Goal: Task Accomplishment & Management: Manage account settings

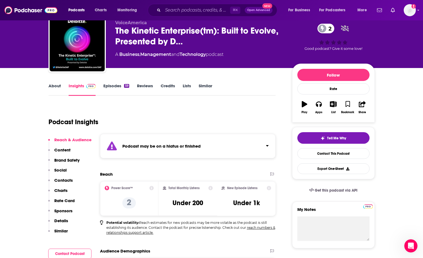
scroll to position [25, 0]
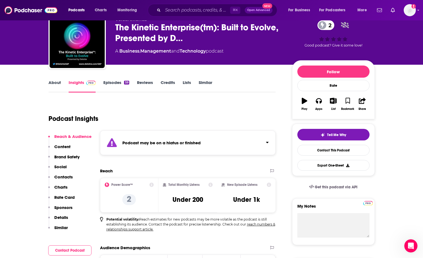
click at [115, 81] on link "Episodes 59" at bounding box center [116, 86] width 26 height 13
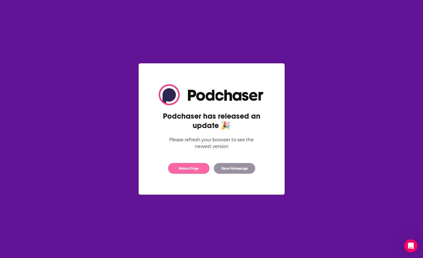
click at [198, 169] on button "Reload Page" at bounding box center [188, 168] width 41 height 11
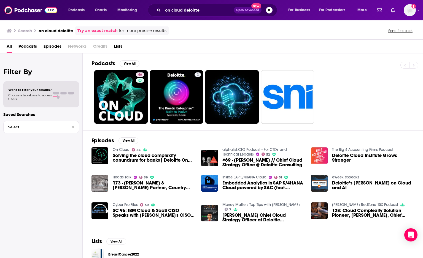
click at [342, 80] on div "46 2" at bounding box center [256, 96] width 331 height 53
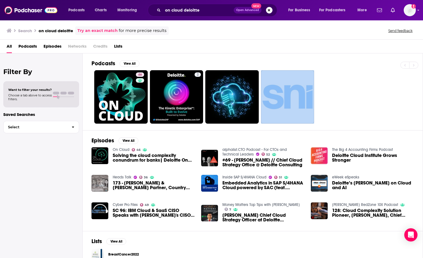
click at [269, 12] on button "Search podcasts, credits, & more..." at bounding box center [269, 10] width 7 height 7
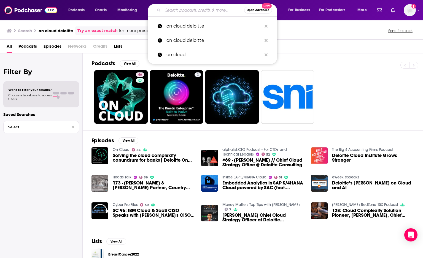
click at [305, 41] on div "All Podcasts Episodes Networks Credits Lists" at bounding box center [211, 47] width 423 height 14
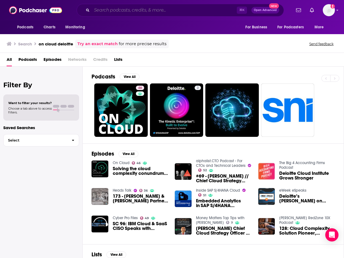
click at [118, 13] on input "Search podcasts, credits, & more..." at bounding box center [164, 10] width 145 height 9
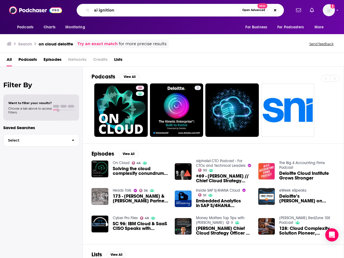
click at [88, 10] on icon "Search podcasts, credits, & more..." at bounding box center [87, 10] width 3 height 3
click at [145, 9] on input "ai ignition" at bounding box center [166, 10] width 148 height 9
type input "ai ignition]"
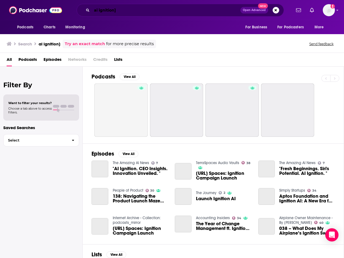
click at [124, 12] on input "ai ignition]" at bounding box center [166, 10] width 148 height 9
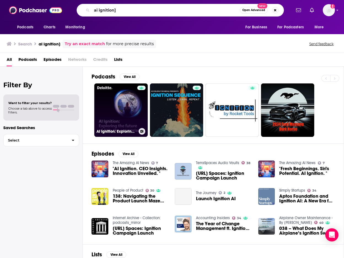
click at [119, 115] on link "AI Ignition: Exploring the future of AI in the enterprise" at bounding box center [120, 109] width 53 height 53
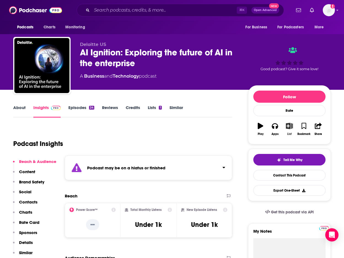
click at [288, 129] on button "List" at bounding box center [289, 129] width 14 height 20
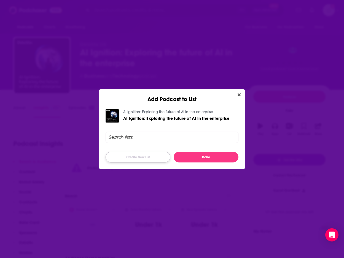
click at [146, 158] on button "Create New List" at bounding box center [137, 157] width 65 height 11
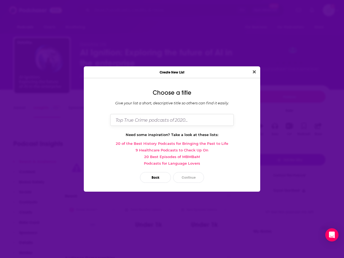
click at [154, 120] on input "Dialog" at bounding box center [171, 120] width 123 height 12
type input "Deloitte US"
click at [192, 175] on button "Continue" at bounding box center [188, 177] width 31 height 11
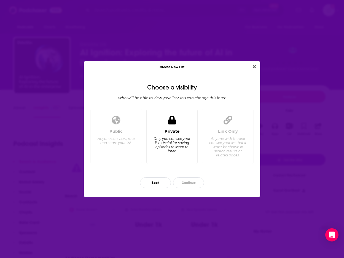
click at [175, 127] on div "Private Only you can see your list. Useful for saving episodes to listen to lat…" at bounding box center [171, 136] width 51 height 55
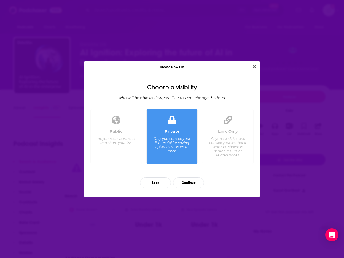
click at [241, 132] on div "Link Only Anyone with the link can see your list, but it won't be shown in sear…" at bounding box center [227, 144] width 42 height 31
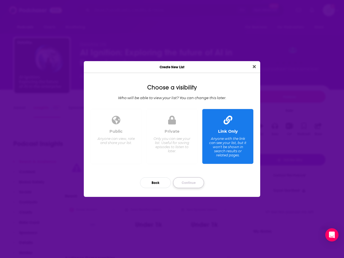
click at [194, 179] on button "Continue" at bounding box center [188, 182] width 31 height 11
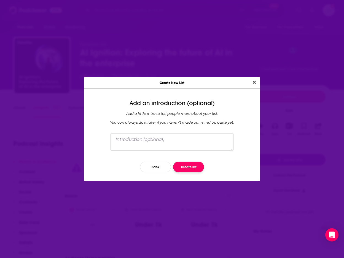
click at [190, 164] on button "Create list" at bounding box center [188, 167] width 31 height 11
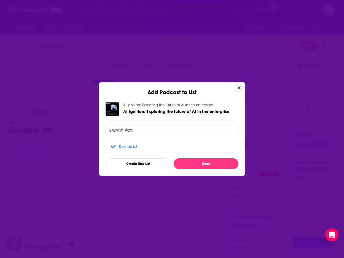
click at [239, 88] on icon "Close" at bounding box center [238, 87] width 3 height 3
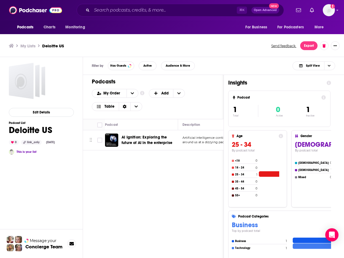
click at [158, 173] on div "Podcasts Add My Order Customize Your List Order Select the “My Order” sort and …" at bounding box center [153, 195] width 141 height 241
click at [25, 12] on img at bounding box center [35, 10] width 53 height 10
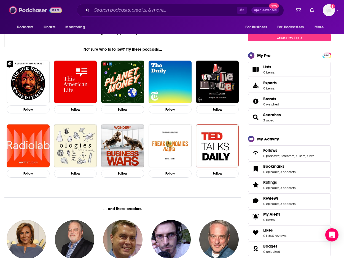
scroll to position [80, 0]
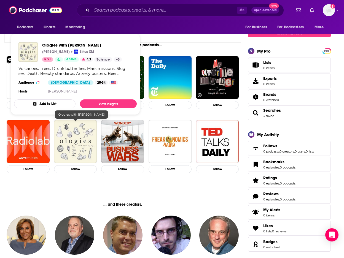
click at [80, 154] on img "Ologies with Alie Ward" at bounding box center [75, 141] width 43 height 43
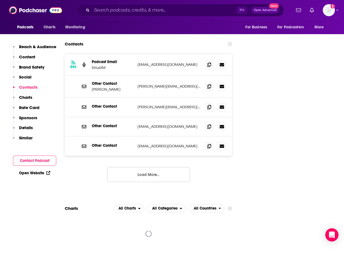
scroll to position [673, 0]
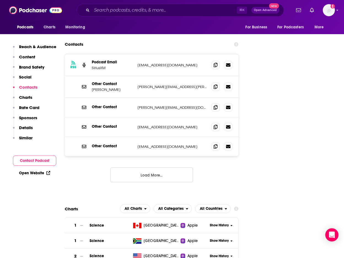
click at [165, 167] on button "Load More..." at bounding box center [151, 174] width 83 height 15
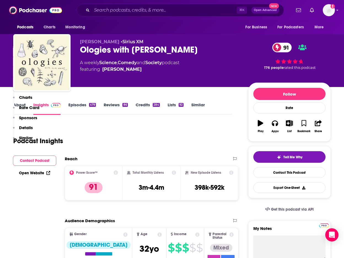
scroll to position [0, 0]
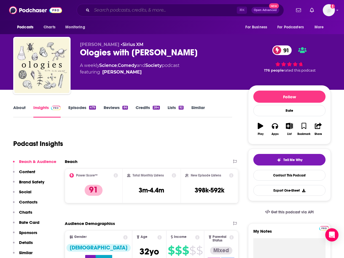
click at [104, 9] on input "Search podcasts, credits, & more..." at bounding box center [164, 10] width 145 height 9
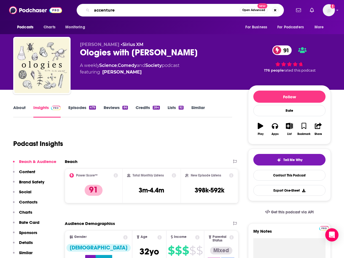
type input "accenture"
click at [86, 10] on icon "Search podcasts, credits, & more..." at bounding box center [87, 10] width 3 height 3
click at [172, 11] on input "accenture" at bounding box center [166, 10] width 148 height 9
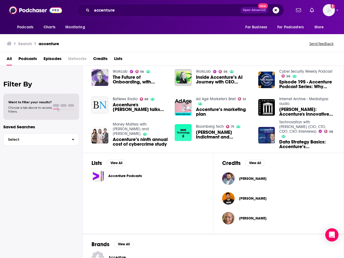
scroll to position [103, 0]
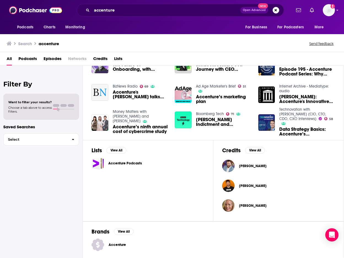
click at [121, 245] on span "Accenture" at bounding box center [124, 245] width 32 height 4
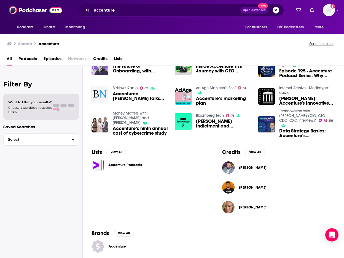
scroll to position [103, 0]
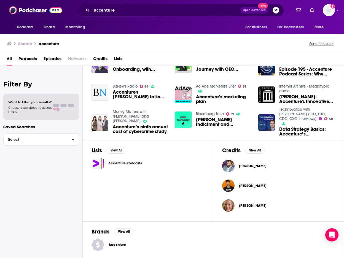
click at [118, 242] on link "Accenture" at bounding box center [212, 244] width 243 height 13
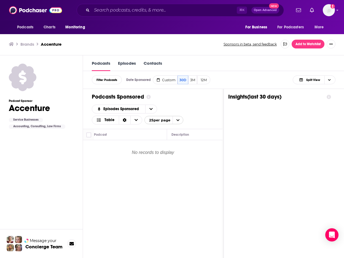
scroll to position [0, 0]
click at [129, 65] on link "Episodes" at bounding box center [127, 65] width 18 height 10
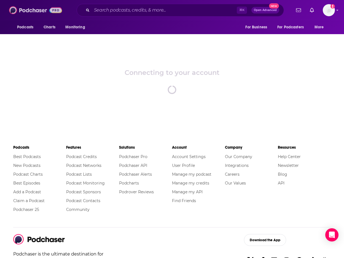
click at [43, 13] on img at bounding box center [35, 10] width 53 height 10
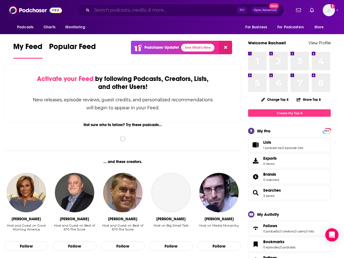
click at [175, 9] on input "Search podcasts, credits, & more..." at bounding box center [164, 10] width 145 height 9
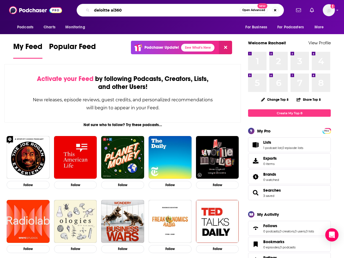
type input "deloitte ai360"
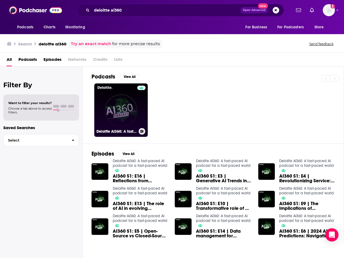
click at [132, 116] on link "Deloitte AI360: A fast-paced AI podcast for a fast-paced world" at bounding box center [120, 109] width 53 height 53
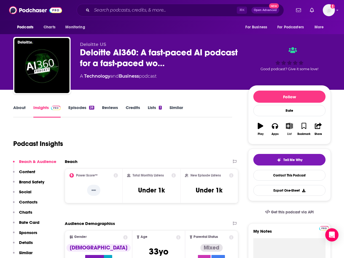
click at [288, 128] on icon "button" at bounding box center [289, 126] width 7 height 6
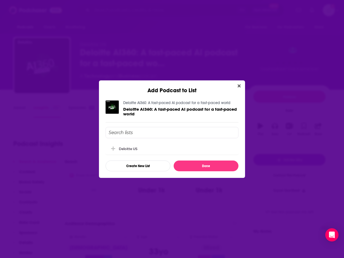
click at [172, 133] on input "Add Podcast To List" at bounding box center [171, 132] width 133 height 11
click at [136, 148] on div "Deloitte US" at bounding box center [130, 148] width 22 height 4
click at [192, 168] on button "Done" at bounding box center [205, 165] width 65 height 11
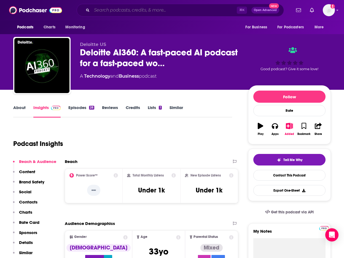
click at [116, 9] on input "Search podcasts, credits, & more..." at bounding box center [164, 10] width 145 height 9
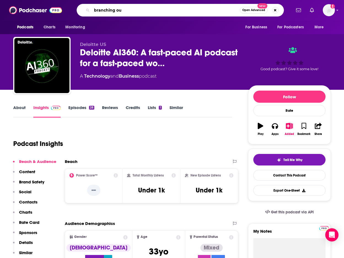
type input "branching out"
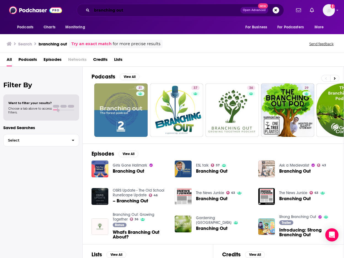
click at [171, 12] on input "branching out" at bounding box center [166, 10] width 148 height 9
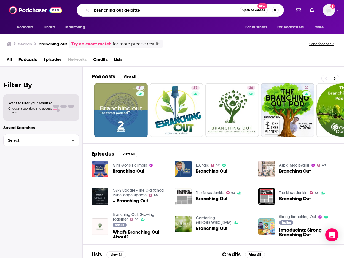
type input "branching out deloitte"
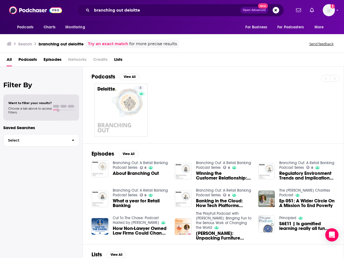
click at [164, 124] on div "8" at bounding box center [217, 109] width 252 height 53
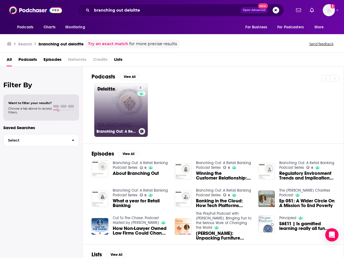
click at [127, 114] on link "8 Branching Out: A Retail Banking Podcast Series" at bounding box center [120, 109] width 53 height 53
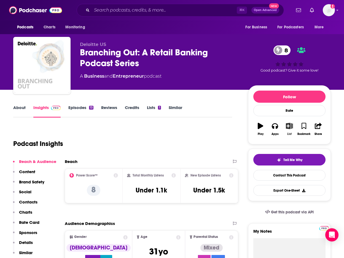
click at [288, 127] on icon "button" at bounding box center [289, 126] width 7 height 6
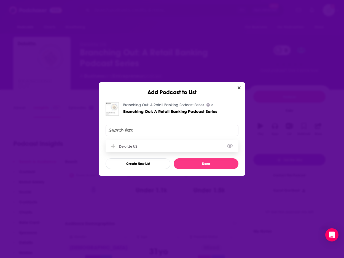
click at [134, 144] on div "Deloitte US" at bounding box center [171, 146] width 133 height 12
click at [197, 165] on button "Done" at bounding box center [205, 163] width 65 height 11
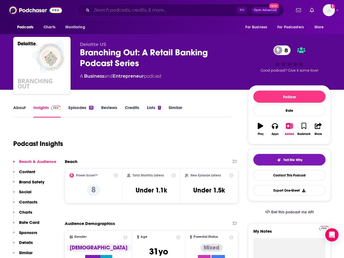
click at [137, 7] on input "Search podcasts, credits, & more..." at bounding box center [164, 10] width 145 height 9
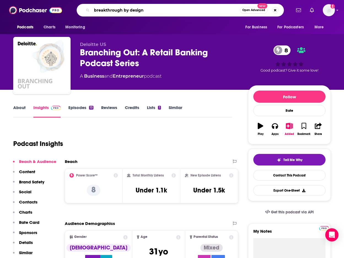
type input "breakthrough by design"
click at [87, 10] on icon "Search podcasts, credits, & more..." at bounding box center [87, 10] width 3 height 3
click at [190, 10] on input "breakthrough by design" at bounding box center [166, 10] width 148 height 9
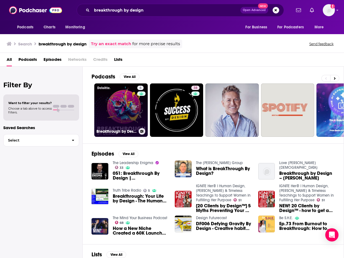
click at [131, 114] on link "6 Breakthrough by Design" at bounding box center [120, 109] width 53 height 53
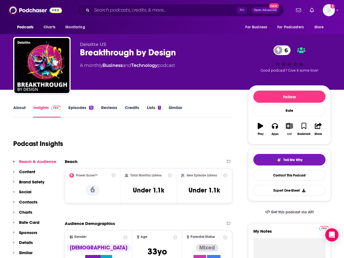
click at [291, 128] on icon "button" at bounding box center [289, 126] width 7 height 6
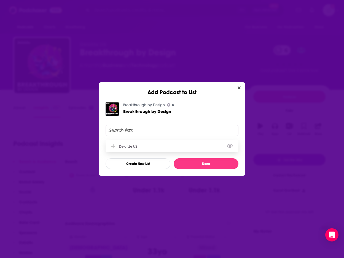
click at [137, 144] on div "Deloitte US" at bounding box center [171, 146] width 133 height 12
click at [200, 163] on button "Done" at bounding box center [205, 163] width 65 height 11
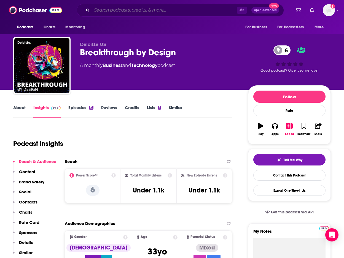
click at [134, 13] on input "Search podcasts, credits, & more..." at bounding box center [164, 10] width 145 height 9
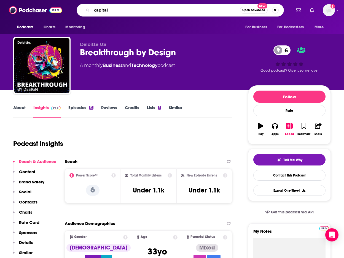
type input "capital h"
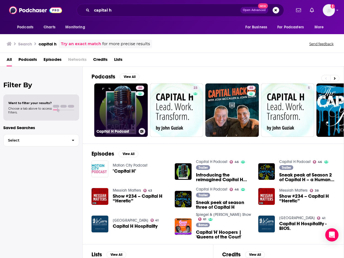
click at [131, 112] on link "46 Capital H Podcast" at bounding box center [120, 109] width 53 height 53
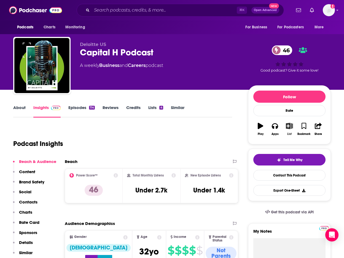
click at [292, 128] on icon "button" at bounding box center [289, 126] width 7 height 6
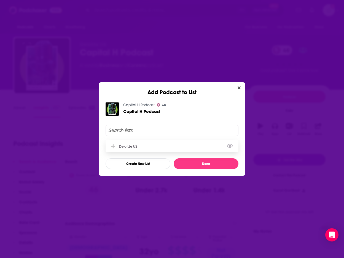
click at [151, 143] on div "Deloitte US" at bounding box center [171, 146] width 133 height 12
click at [201, 165] on button "Done" at bounding box center [205, 163] width 65 height 11
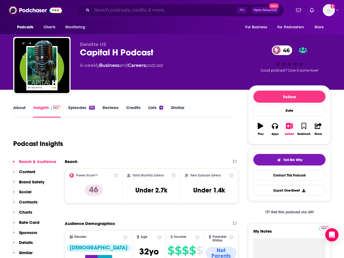
click at [170, 14] on input "Search podcasts, credits, & more..." at bounding box center [164, 10] width 145 height 9
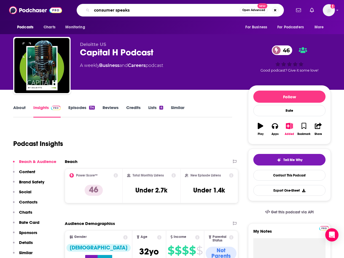
type input "consumer speaks"
click at [89, 11] on icon "Search podcasts, credits, & more..." at bounding box center [87, 10] width 3 height 3
click at [135, 9] on input "consumer speaks" at bounding box center [166, 10] width 148 height 9
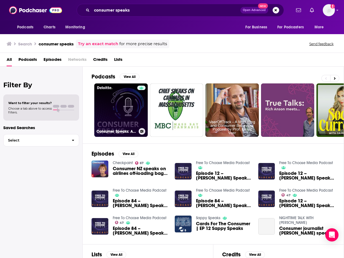
click at [130, 111] on link "Consumer Speaks: An accounting podcast" at bounding box center [120, 109] width 53 height 53
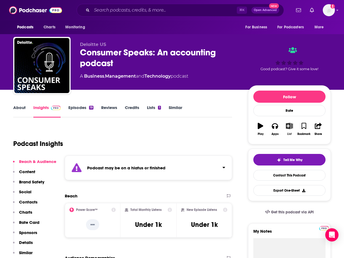
click at [290, 124] on icon "button" at bounding box center [289, 126] width 7 height 6
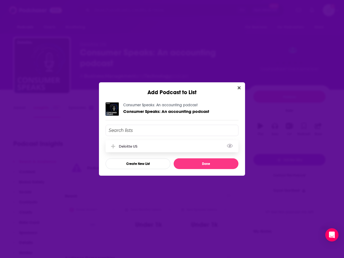
click at [137, 148] on div "Deloitte US" at bounding box center [130, 146] width 22 height 4
click at [196, 162] on button "Done" at bounding box center [205, 163] width 65 height 11
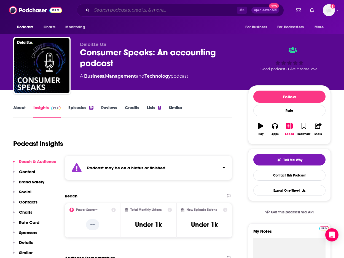
click at [138, 12] on input "Search podcasts, credits, & more..." at bounding box center [164, 10] width 145 height 9
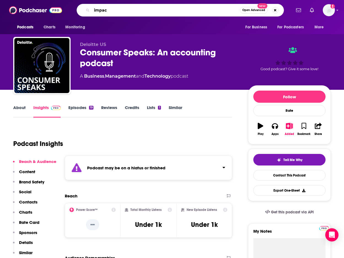
type input "impact"
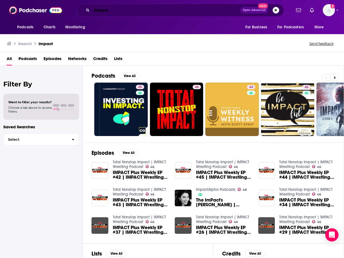
click at [129, 11] on input "impact" at bounding box center [166, 10] width 148 height 9
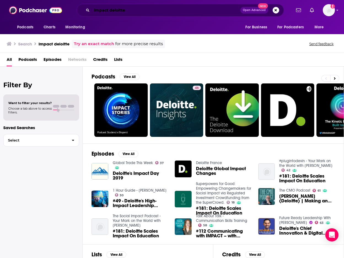
click at [109, 10] on input "impact deloitte" at bounding box center [166, 10] width 148 height 9
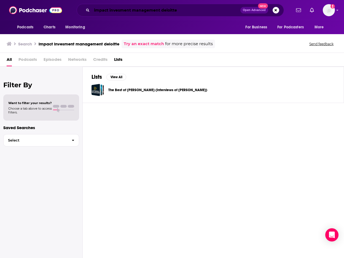
click at [109, 11] on input "impact invesment management deloitte" at bounding box center [166, 10] width 148 height 9
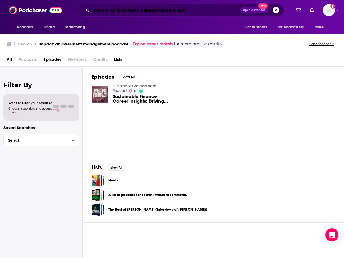
click at [98, 12] on input "impact: an invesment management podcast" at bounding box center [166, 10] width 148 height 9
click at [207, 10] on input "IMpact: an invesment management podcast" at bounding box center [166, 10] width 148 height 9
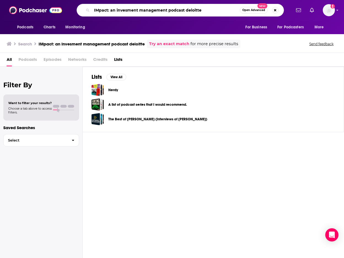
drag, startPoint x: 204, startPoint y: 12, endPoint x: 185, endPoint y: 12, distance: 18.7
click at [185, 12] on input "IMpact: an invesment management podcast deloitte" at bounding box center [166, 10] width 148 height 9
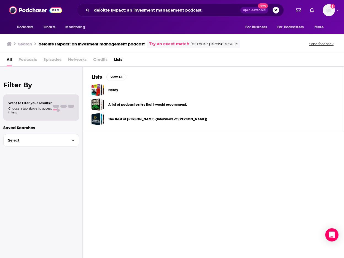
click at [29, 61] on span "Podcasts" at bounding box center [27, 60] width 18 height 11
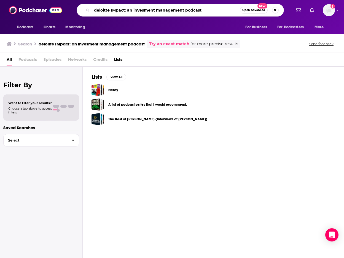
drag, startPoint x: 208, startPoint y: 11, endPoint x: 86, endPoint y: 4, distance: 122.2
click at [86, 4] on div "Podcasts Charts Monitoring deloitte IMpact: an invesment management podcast Ope…" at bounding box center [172, 10] width 344 height 20
click at [209, 14] on input "deloitte IMpact: an invesment management podcast" at bounding box center [166, 10] width 148 height 9
drag, startPoint x: 208, startPoint y: 10, endPoint x: 183, endPoint y: 10, distance: 25.6
click at [183, 10] on input "deloitte IMpact: an invesment management podcast" at bounding box center [166, 10] width 148 height 9
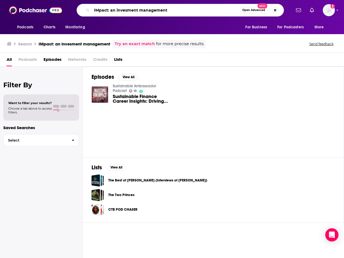
drag, startPoint x: 173, startPoint y: 9, endPoint x: 73, endPoint y: 10, distance: 99.9
click at [73, 10] on div "IMpact: an invesment management Open Advanced New" at bounding box center [180, 10] width 222 height 13
paste input "An investment management podcast series"
type input "IMpact: An investment management podcast series"
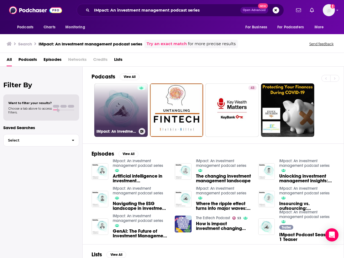
click at [121, 119] on link "IMpact: An investment management podcast series" at bounding box center [120, 109] width 53 height 53
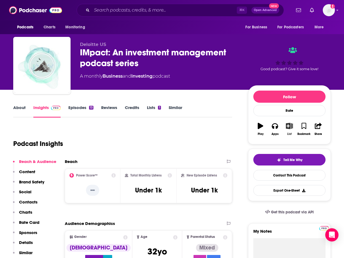
click at [288, 126] on icon "button" at bounding box center [288, 126] width 7 height 6
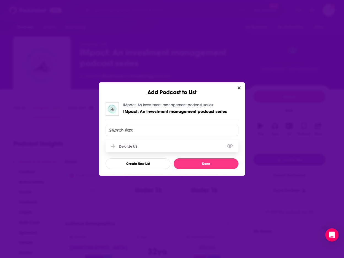
click at [121, 151] on div "Deloitte US" at bounding box center [171, 146] width 133 height 12
click at [197, 167] on button "Done" at bounding box center [205, 163] width 65 height 11
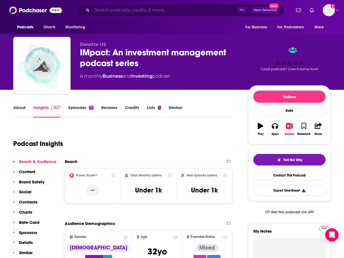
click at [134, 8] on input "Search podcasts, credits, & more..." at bounding box center [164, 10] width 145 height 9
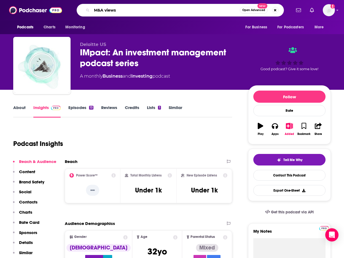
type input "M&A views"
click at [87, 10] on icon "Search podcasts, credits, & more..." at bounding box center [87, 10] width 3 height 3
click at [137, 13] on input "M&A views" at bounding box center [166, 10] width 148 height 9
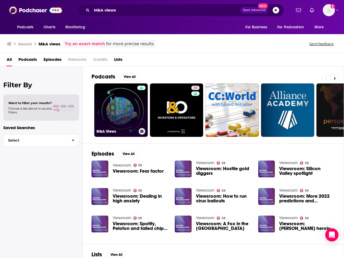
click at [130, 118] on link "M&A Views" at bounding box center [120, 109] width 53 height 53
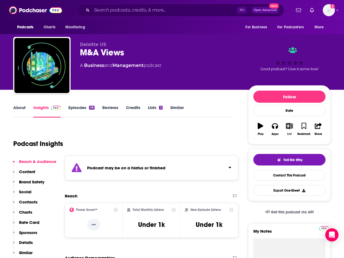
click at [289, 128] on icon "button" at bounding box center [289, 126] width 7 height 6
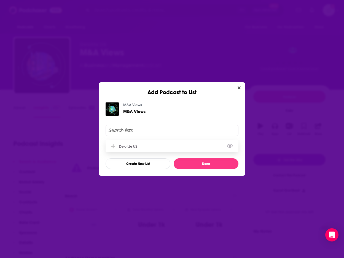
click at [171, 144] on div "Deloitte US" at bounding box center [171, 146] width 133 height 12
click at [197, 163] on button "Done" at bounding box center [205, 163] width 65 height 11
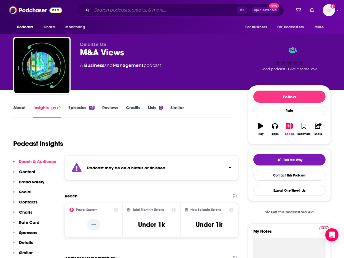
click at [154, 9] on input "Search podcasts, credits, & more..." at bounding box center [164, 10] width 145 height 9
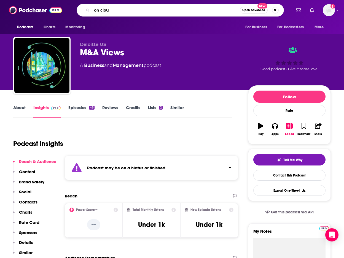
type input "on cloud"
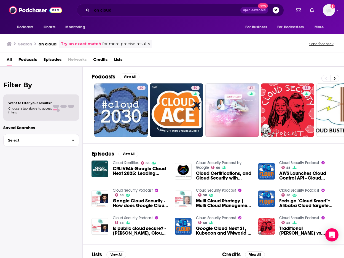
click at [92, 11] on input "on cloud" at bounding box center [166, 10] width 148 height 9
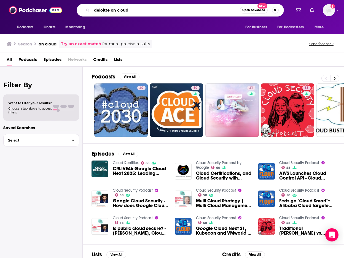
type input "deloitte on cloud"
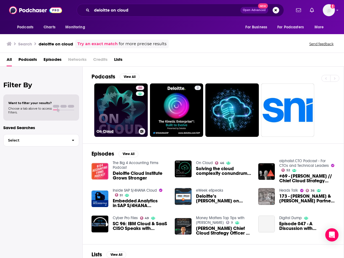
click at [123, 110] on link "46 On Cloud" at bounding box center [120, 109] width 53 height 53
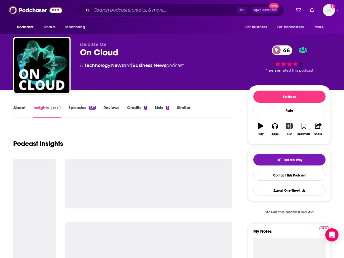
click at [289, 127] on icon "button" at bounding box center [289, 126] width 7 height 6
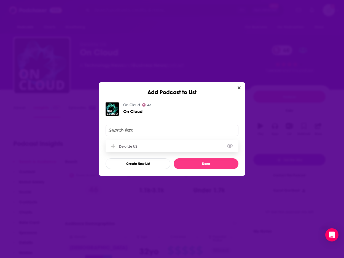
click at [183, 141] on div "Deloitte US" at bounding box center [171, 146] width 133 height 12
click at [204, 161] on button "Done" at bounding box center [205, 163] width 65 height 11
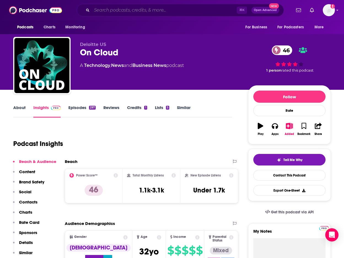
click at [190, 6] on input "Search podcasts, credits, & more..." at bounding box center [164, 10] width 145 height 9
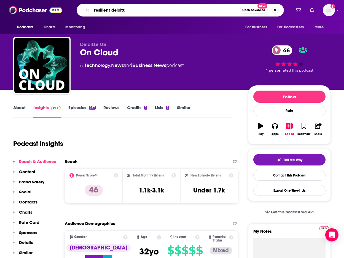
type input "resilient deloitte"
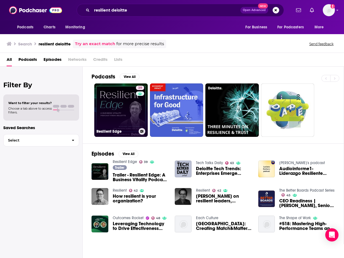
click at [130, 105] on link "39 Resilient Edge" at bounding box center [120, 109] width 53 height 53
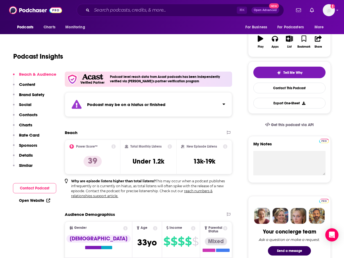
scroll to position [92, 0]
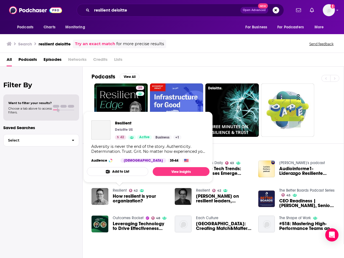
click at [118, 189] on link "Resilient" at bounding box center [120, 190] width 14 height 5
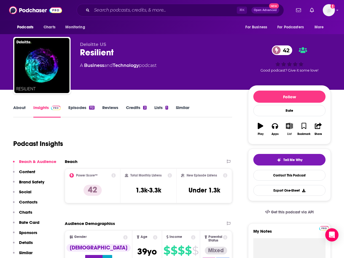
click at [290, 126] on icon "button" at bounding box center [288, 126] width 7 height 6
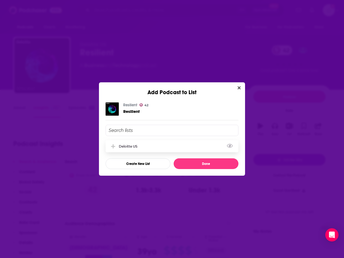
click at [155, 146] on div "Deloitte US" at bounding box center [171, 146] width 133 height 12
click at [198, 162] on button "Done" at bounding box center [205, 163] width 65 height 11
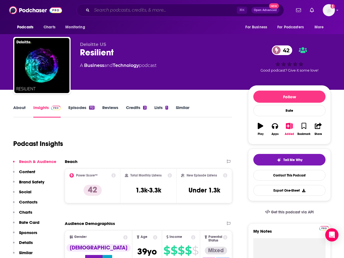
click at [127, 10] on input "Search podcasts, credits, & more..." at bounding box center [164, 10] width 145 height 9
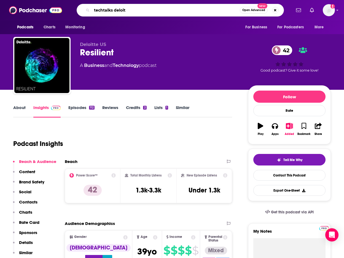
type input "techtalks deloitt"
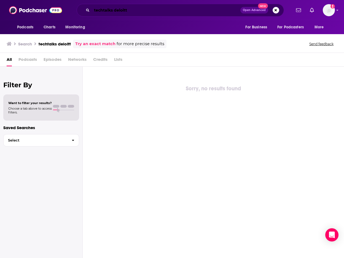
click at [135, 8] on input "techtalks deloitt" at bounding box center [166, 10] width 148 height 9
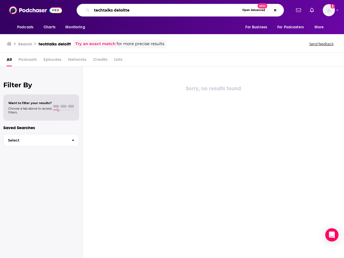
type input "techtalks deloitte"
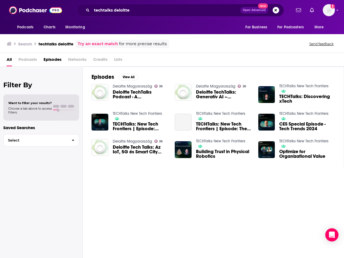
click at [122, 111] on link "TECHTalks New Tech Frontiers" at bounding box center [137, 113] width 49 height 5
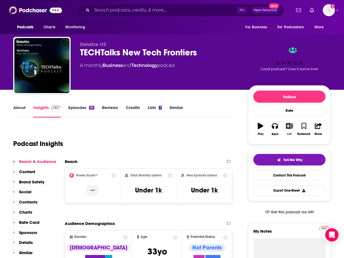
click at [293, 128] on button "List" at bounding box center [289, 129] width 14 height 20
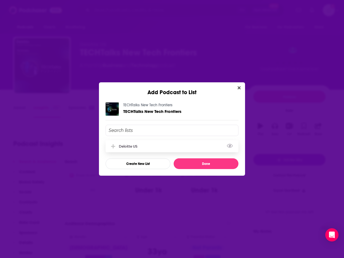
click at [167, 144] on div "Deloitte US" at bounding box center [171, 146] width 133 height 12
click at [192, 163] on button "Done" at bounding box center [205, 163] width 65 height 11
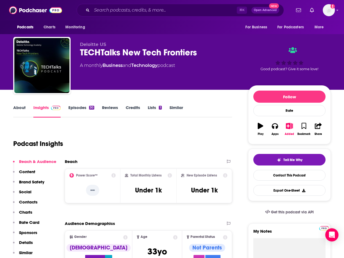
click at [141, 5] on div "⌘ K Open Advanced New" at bounding box center [180, 10] width 207 height 13
click at [137, 13] on input "Search podcasts, credits, & more..." at bounding box center [164, 10] width 145 height 9
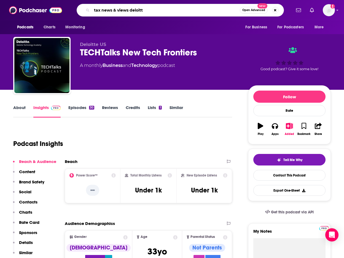
type input "tax news & views deloitte"
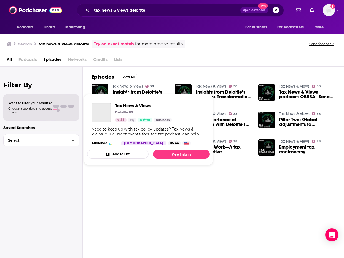
click at [119, 85] on link "Tax News & Views" at bounding box center [128, 86] width 30 height 5
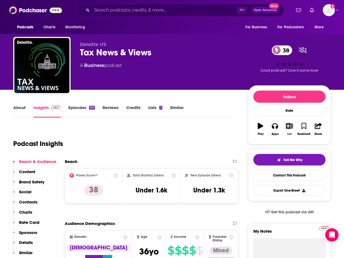
click at [289, 124] on icon "button" at bounding box center [289, 126] width 7 height 6
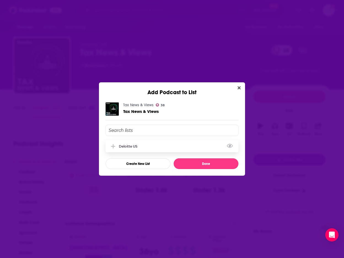
click at [155, 143] on div "Deloitte US" at bounding box center [171, 146] width 133 height 12
click at [186, 163] on button "Done" at bounding box center [205, 163] width 65 height 11
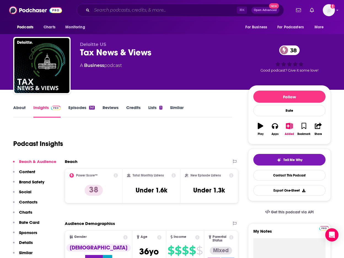
click at [157, 9] on input "Search podcasts, credits, & more..." at bounding box center [164, 10] width 145 height 9
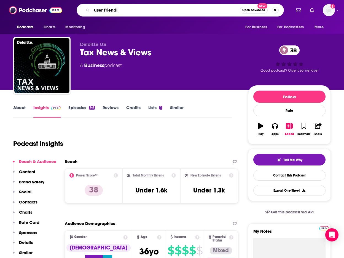
type input "user friendly"
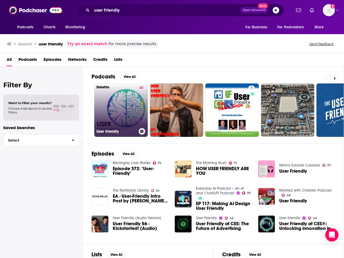
click at [141, 119] on div "45" at bounding box center [141, 107] width 8 height 42
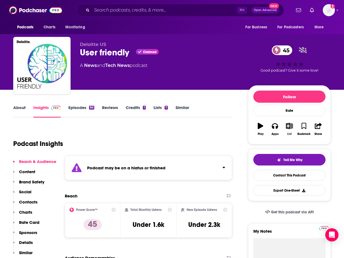
click at [290, 129] on icon "button" at bounding box center [289, 126] width 7 height 6
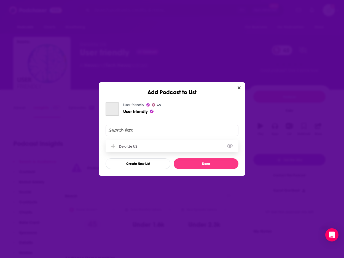
click at [156, 147] on div "Deloitte US" at bounding box center [171, 146] width 133 height 12
click at [195, 162] on button "Done" at bounding box center [205, 163] width 65 height 11
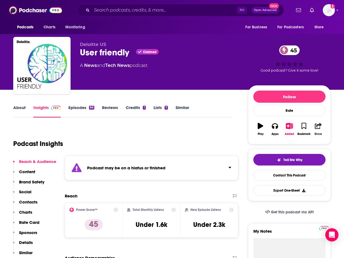
click at [320, 127] on icon "button" at bounding box center [317, 126] width 7 height 6
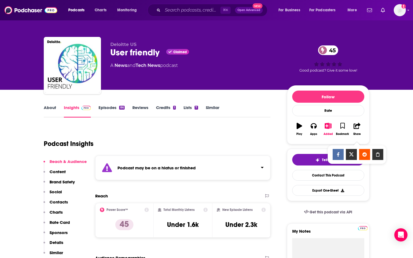
click at [343, 156] on icon "Show Share dropdown" at bounding box center [377, 154] width 11 height 4
click at [31, 13] on img at bounding box center [30, 10] width 53 height 10
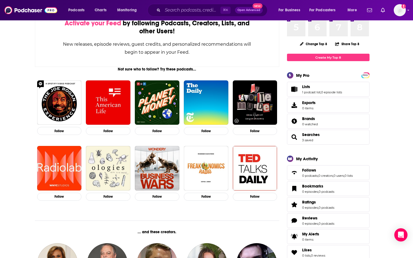
scroll to position [50, 0]
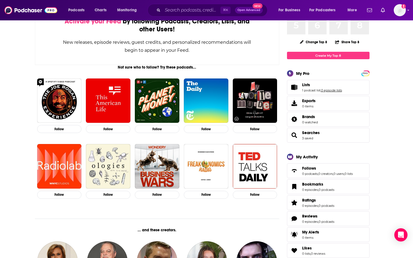
click at [329, 90] on link "0 episode lists" at bounding box center [331, 90] width 21 height 4
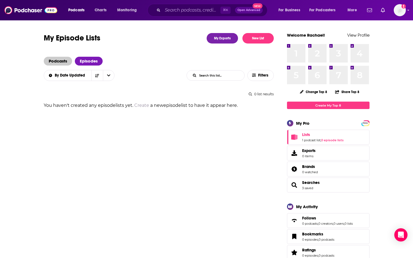
click at [59, 64] on span "Podcasts" at bounding box center [58, 61] width 28 height 9
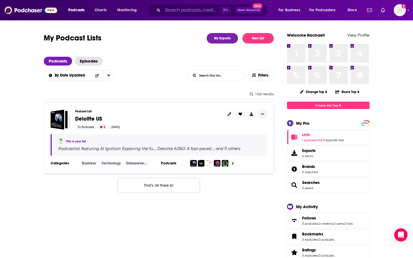
click at [262, 115] on icon "Show More Button" at bounding box center [262, 113] width 3 height 3
click at [265, 117] on button "Show More Button" at bounding box center [262, 114] width 9 height 9
click at [236, 158] on button "Share" at bounding box center [243, 158] width 53 height 10
click at [266, 137] on icon "Show additional menu" at bounding box center [264, 136] width 11 height 4
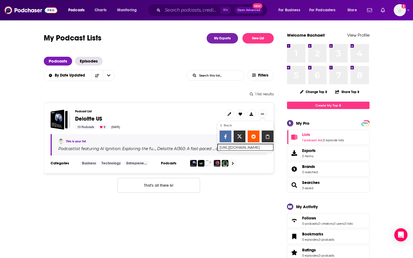
click at [214, 114] on div "Podcast List Deloitte US 13 Podcasts 0 Aug 20, 2025" at bounding box center [148, 120] width 146 height 20
click at [263, 113] on icon "Show More Button" at bounding box center [262, 113] width 3 height 3
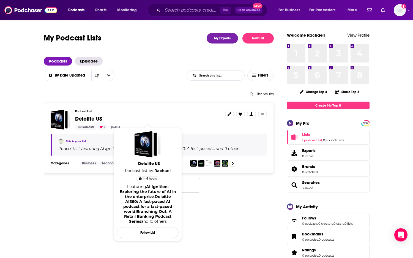
click at [94, 119] on span "Deloitte US" at bounding box center [88, 118] width 27 height 7
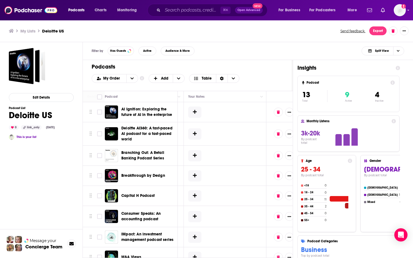
scroll to position [0, 310]
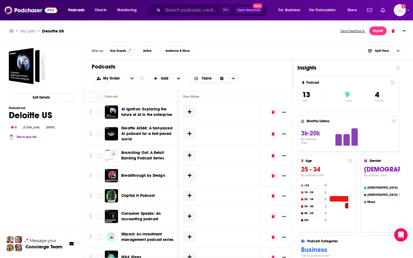
click at [230, 77] on span "Choose View" at bounding box center [234, 78] width 12 height 8
click at [219, 75] on div "Sort Direction" at bounding box center [222, 78] width 12 height 8
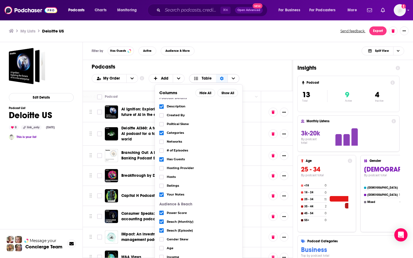
scroll to position [0, 0]
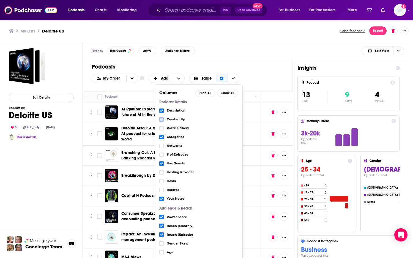
click at [160, 119] on icon "Choose View" at bounding box center [161, 119] width 3 height 3
click at [161, 128] on icon "Choose View" at bounding box center [161, 128] width 3 height 2
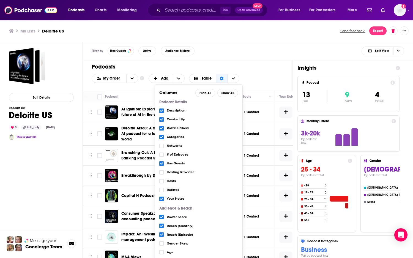
click at [163, 147] on div "Networks" at bounding box center [198, 145] width 79 height 9
click at [161, 146] on icon "Choose View" at bounding box center [161, 146] width 3 height 2
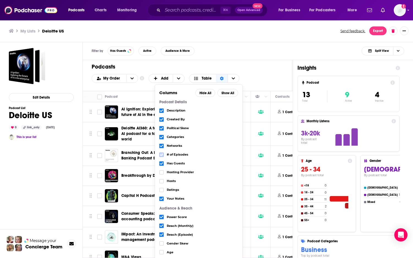
click at [161, 154] on icon "Choose View" at bounding box center [161, 154] width 3 height 3
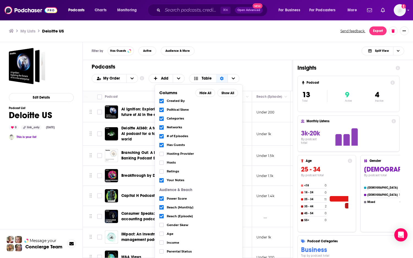
scroll to position [20, 0]
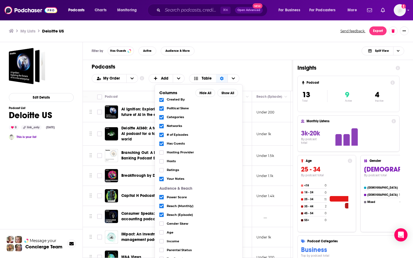
click at [161, 154] on label "Choose View" at bounding box center [161, 152] width 4 height 4
click at [161, 160] on icon "Choose View" at bounding box center [161, 161] width 3 height 3
click at [161, 169] on icon "Choose View" at bounding box center [161, 169] width 3 height 3
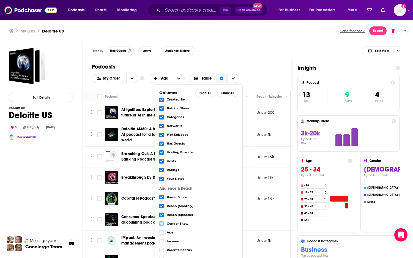
click at [161, 223] on icon "Choose View" at bounding box center [161, 223] width 3 height 2
click at [163, 234] on label "Choose View" at bounding box center [161, 232] width 4 height 4
click at [161, 243] on label "Choose View" at bounding box center [161, 241] width 4 height 4
click at [161, 250] on icon "Choose View" at bounding box center [161, 250] width 3 height 2
click at [161, 257] on icon "Choose View" at bounding box center [161, 258] width 3 height 3
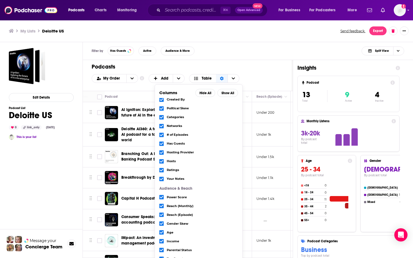
click at [273, 68] on h1 "Podcasts" at bounding box center [186, 66] width 188 height 7
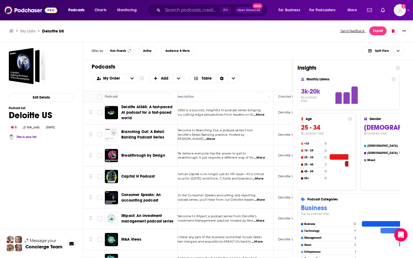
scroll to position [0, 6]
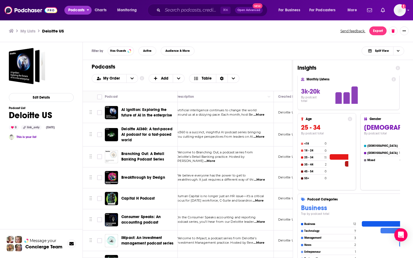
click at [75, 10] on span "Podcasts" at bounding box center [76, 10] width 16 height 8
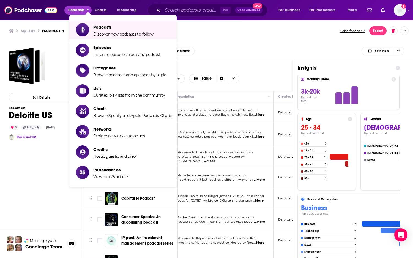
click at [215, 28] on ul "My Lists Deloitte US" at bounding box center [172, 30] width 326 height 5
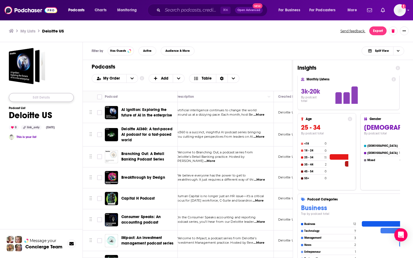
click at [48, 100] on button "Edit Details" at bounding box center [41, 97] width 65 height 9
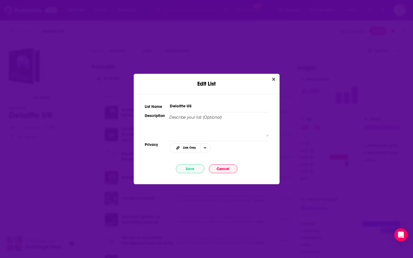
click at [198, 106] on input "Deloitte US" at bounding box center [218, 106] width 99 height 6
type input "Deloitte US Rationalization"
click at [186, 171] on button "Save" at bounding box center [190, 168] width 29 height 9
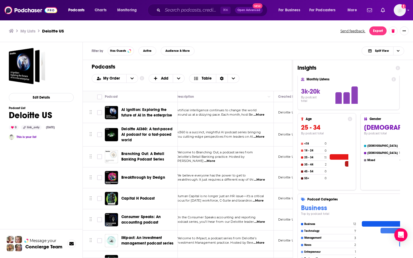
click at [30, 31] on h3 "My Lists" at bounding box center [27, 30] width 15 height 5
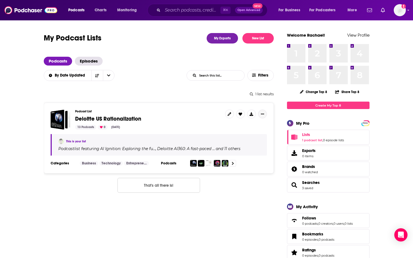
click at [265, 116] on button "Show More Button" at bounding box center [262, 114] width 9 height 9
click at [265, 114] on button "Show More Button" at bounding box center [262, 114] width 9 height 9
click at [230, 114] on icon at bounding box center [230, 114] width 4 height 4
click at [262, 113] on icon "Show More Button" at bounding box center [262, 113] width 3 height 3
click at [265, 111] on button "Show More Button" at bounding box center [262, 114] width 9 height 9
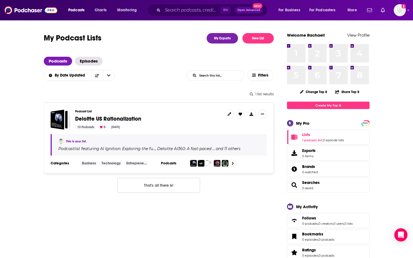
click at [186, 112] on h3 "Podcast List" at bounding box center [148, 112] width 146 height 4
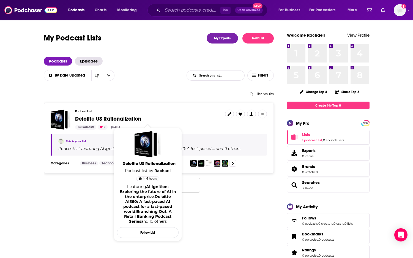
click at [133, 119] on span "Deloitte US Rationalization" at bounding box center [108, 118] width 66 height 7
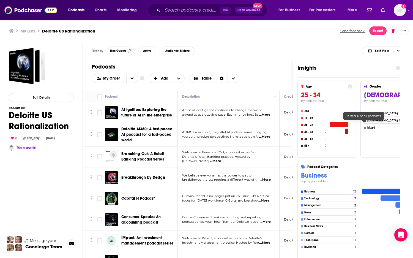
scroll to position [78, 0]
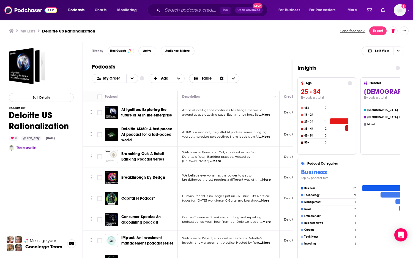
click at [232, 78] on icon "Choose View" at bounding box center [233, 79] width 3 height 4
click at [222, 77] on icon "Sort Direction" at bounding box center [222, 79] width 4 height 4
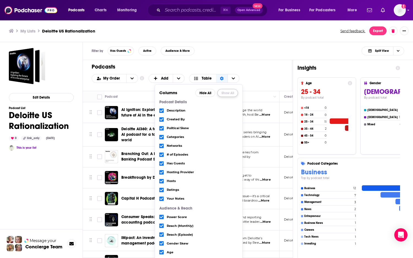
click at [225, 92] on button "Show All" at bounding box center [227, 93] width 21 height 8
click at [242, 75] on div "My Order Customize Your List Order Select the “My Order” sort and remove all fi…" at bounding box center [188, 78] width 192 height 9
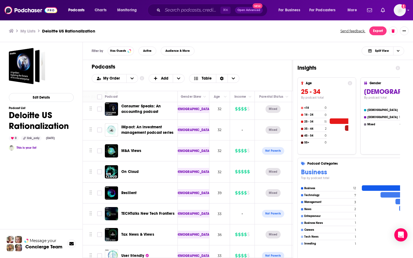
scroll to position [119, 487]
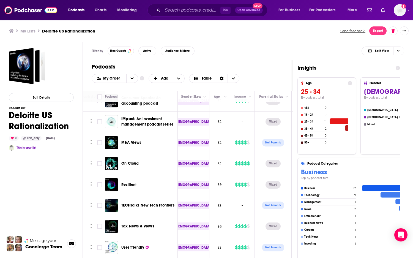
click at [343, 12] on div "Podcasts Charts Monitoring ⌘ K Open Advanced New For Business For Podcasters Mo…" at bounding box center [206, 10] width 413 height 20
click at [343, 9] on img "Logged in as rstenslie" at bounding box center [400, 10] width 12 height 12
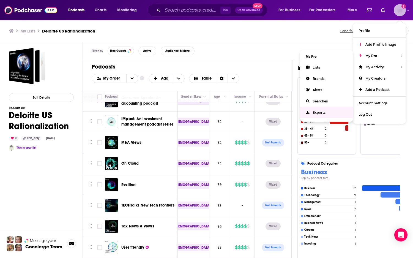
click at [328, 113] on link "Exports" at bounding box center [326, 112] width 53 height 11
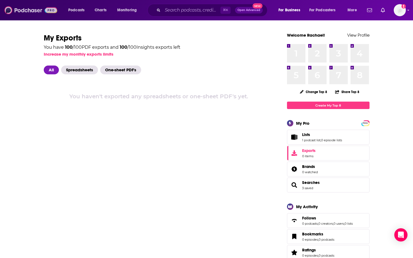
click at [29, 9] on img at bounding box center [30, 10] width 53 height 10
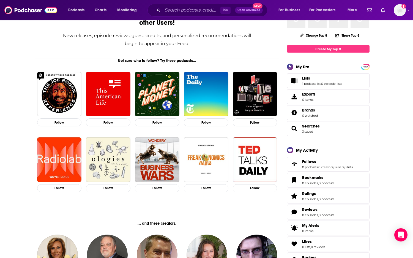
scroll to position [54, 0]
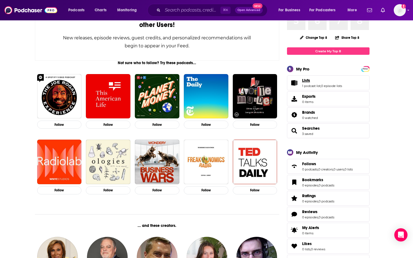
click at [311, 82] on link "Lists" at bounding box center [322, 80] width 40 height 5
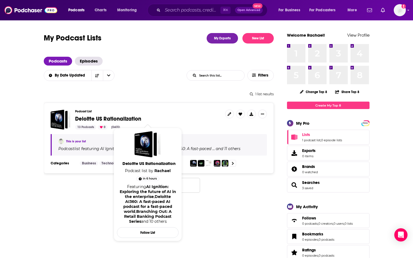
click at [130, 119] on span "Deloitte US Rationalization" at bounding box center [108, 118] width 66 height 7
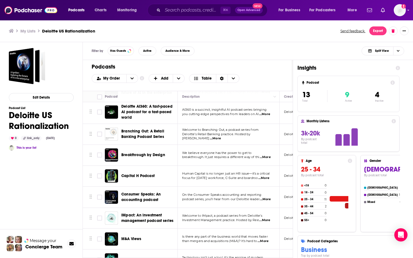
scroll to position [27, 0]
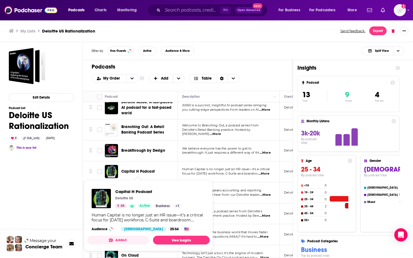
click at [141, 171] on span "Capital H Podcast" at bounding box center [137, 171] width 33 height 5
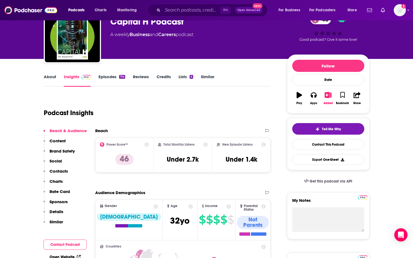
scroll to position [31, 0]
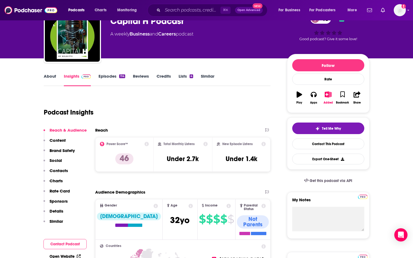
click at [112, 76] on link "Episodes 114" at bounding box center [112, 79] width 26 height 13
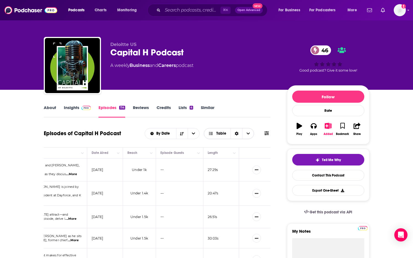
click at [238, 134] on icon "Sort Direction" at bounding box center [237, 134] width 4 height 4
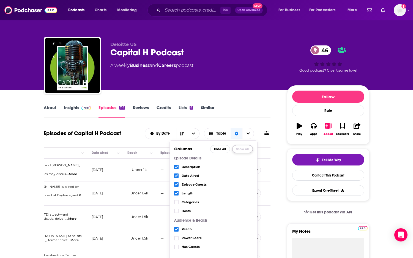
click at [243, 150] on button "Show All" at bounding box center [242, 149] width 21 height 8
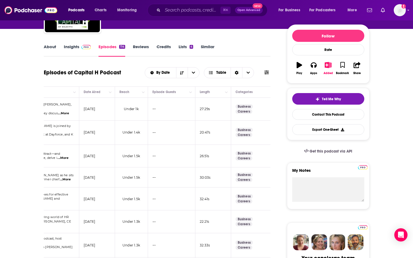
scroll to position [0, 202]
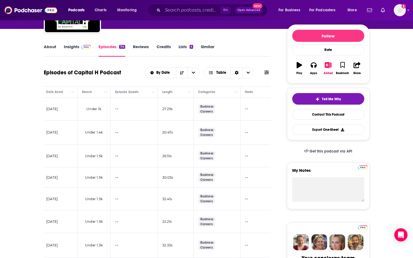
click at [99, 113] on span "Under 1k" at bounding box center [94, 109] width 24 height 16
click at [98, 92] on button "Move" at bounding box center [93, 92] width 24 height 7
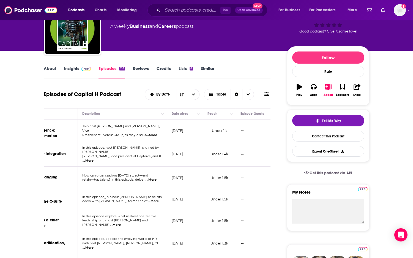
scroll to position [0, 0]
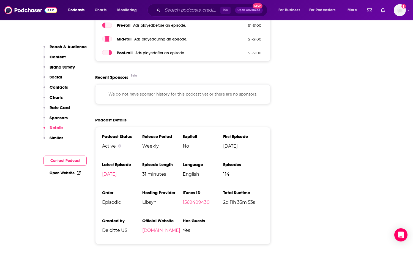
scroll to position [821, 0]
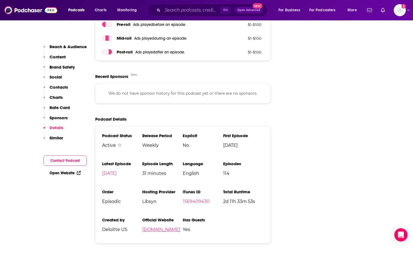
click at [154, 227] on link "www2.deloitte.com" at bounding box center [161, 229] width 38 height 5
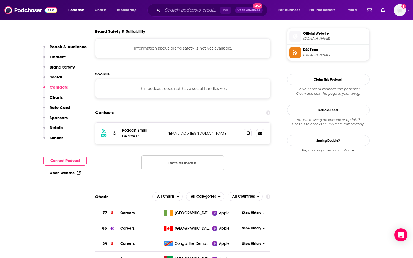
scroll to position [489, 0]
